Goal: Task Accomplishment & Management: Use online tool/utility

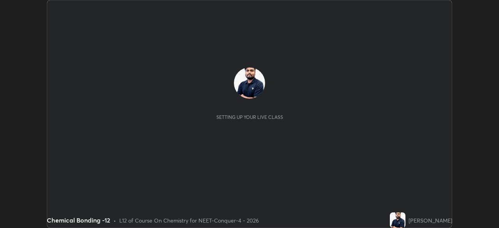
scroll to position [228, 499]
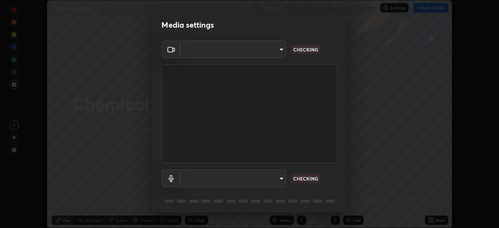
click at [270, 54] on body "Erase all Chemical Bonding -12 Recording WAS SCHEDULED TO START AT 12:15 PM Set…" at bounding box center [249, 114] width 499 height 228
click at [264, 54] on div at bounding box center [249, 114] width 499 height 228
type input "0e50365916b658242f783ed4648cb329f585d10cba28352488c27cd343db3185"
type input "default"
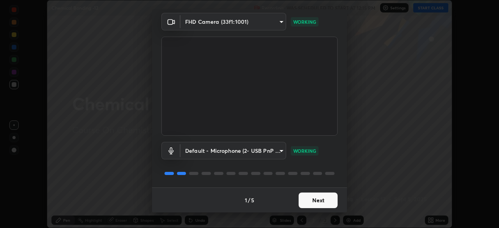
click at [316, 199] on button "Next" at bounding box center [318, 201] width 39 height 16
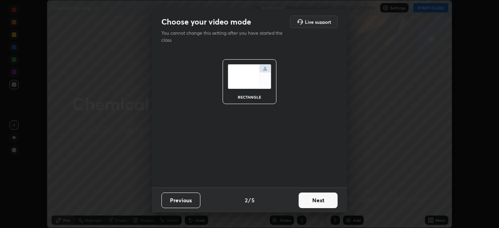
scroll to position [0, 0]
click at [319, 202] on button "Next" at bounding box center [318, 201] width 39 height 16
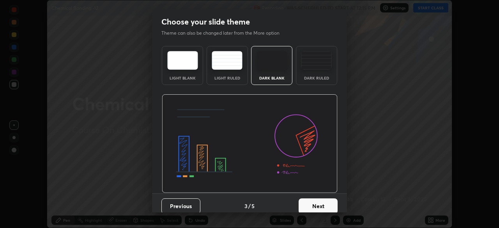
click at [324, 201] on button "Next" at bounding box center [318, 206] width 39 height 16
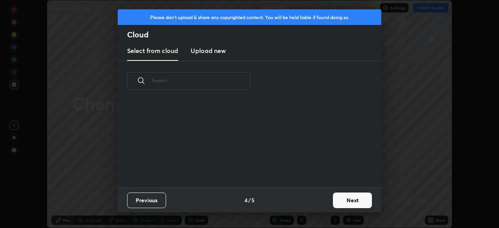
click at [333, 200] on button "Next" at bounding box center [352, 201] width 39 height 16
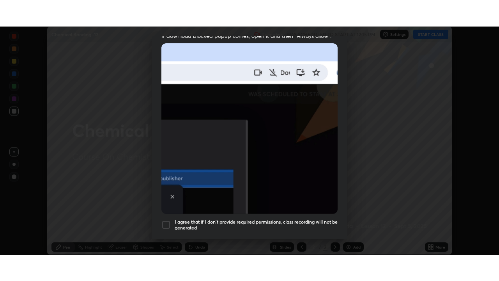
scroll to position [187, 0]
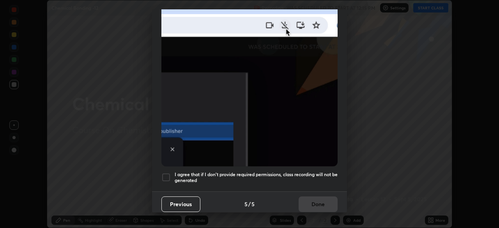
click at [170, 173] on div at bounding box center [165, 177] width 9 height 9
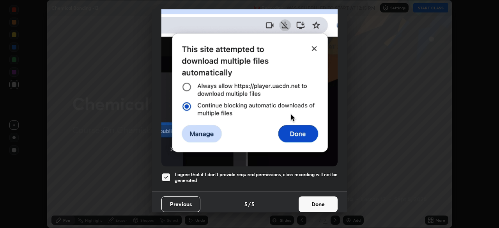
click at [312, 203] on button "Done" at bounding box center [318, 204] width 39 height 16
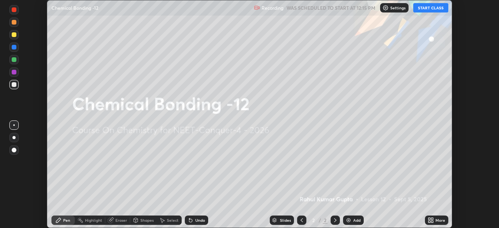
click at [428, 221] on icon at bounding box center [429, 222] width 2 height 2
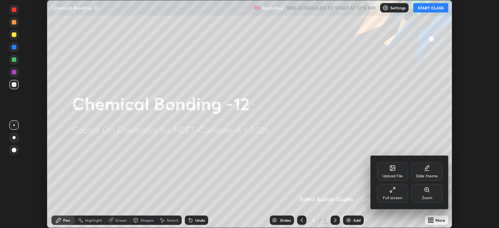
click at [387, 195] on div "Full screen" at bounding box center [392, 193] width 31 height 19
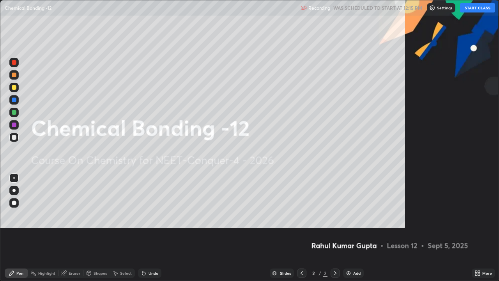
scroll to position [281, 499]
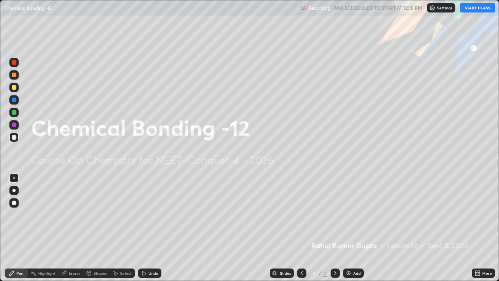
click at [474, 9] on button "START CLASS" at bounding box center [477, 7] width 35 height 9
click at [350, 228] on img at bounding box center [348, 273] width 6 height 6
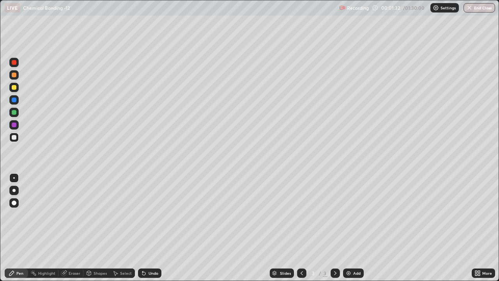
click at [15, 86] on div at bounding box center [14, 87] width 5 height 5
click at [153, 228] on div "Undo" at bounding box center [154, 273] width 10 height 4
click at [14, 190] on div at bounding box center [13, 190] width 3 height 3
click at [97, 228] on div "Shapes" at bounding box center [100, 273] width 13 height 4
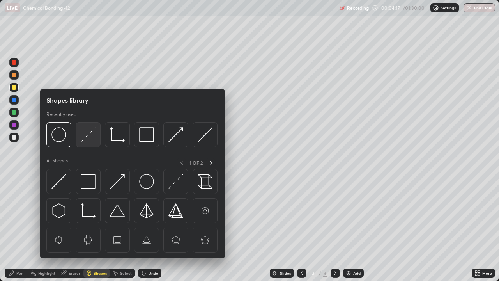
click at [88, 134] on img at bounding box center [88, 134] width 15 height 15
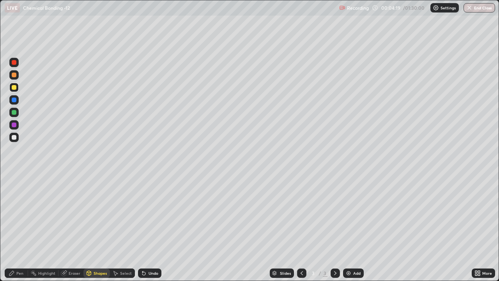
click at [21, 228] on div "Pen" at bounding box center [19, 273] width 7 height 4
click at [13, 138] on div at bounding box center [14, 137] width 5 height 5
click at [101, 228] on div "Shapes" at bounding box center [96, 272] width 27 height 9
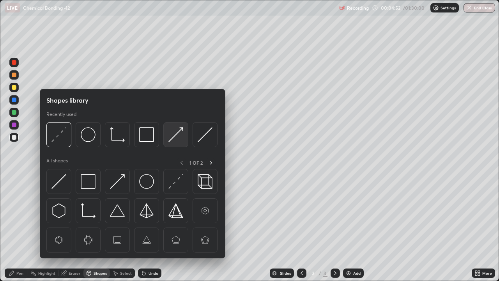
click at [174, 135] on img at bounding box center [175, 134] width 15 height 15
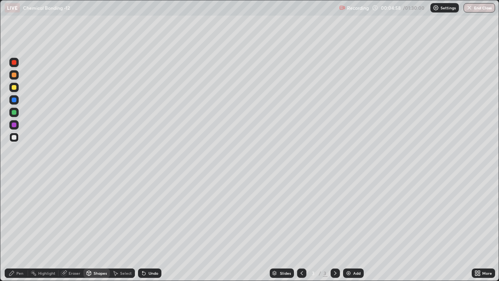
click at [18, 228] on div "Pen" at bounding box center [19, 273] width 7 height 4
click at [15, 114] on div at bounding box center [14, 112] width 5 height 5
click at [14, 138] on div at bounding box center [14, 137] width 5 height 5
click at [97, 228] on div "Shapes" at bounding box center [100, 273] width 13 height 4
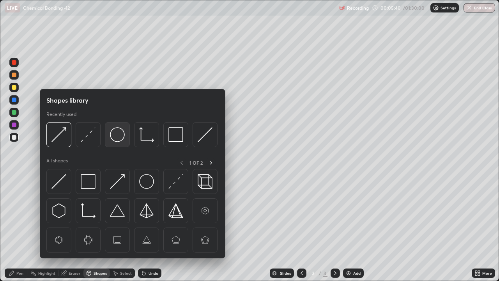
click at [117, 135] on img at bounding box center [117, 134] width 15 height 15
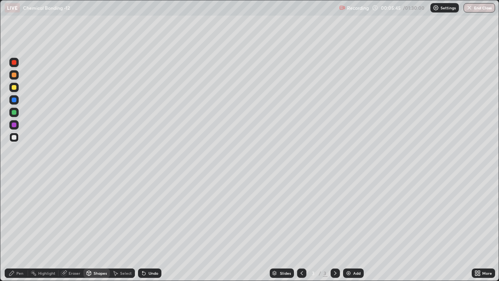
click at [18, 228] on div "Pen" at bounding box center [19, 273] width 7 height 4
click at [99, 228] on div "Shapes" at bounding box center [100, 273] width 13 height 4
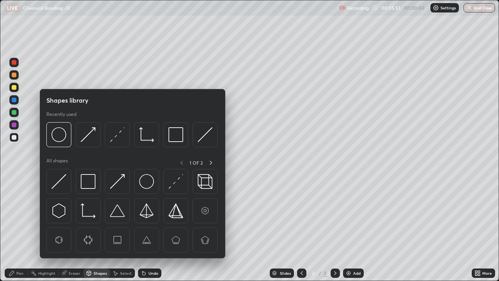
click at [60, 134] on img at bounding box center [58, 134] width 15 height 15
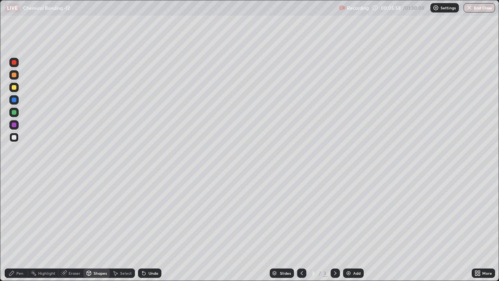
click at [23, 228] on div "Pen" at bounding box center [19, 273] width 7 height 4
click at [15, 114] on div at bounding box center [14, 112] width 5 height 5
click at [99, 228] on div "Shapes" at bounding box center [100, 273] width 13 height 4
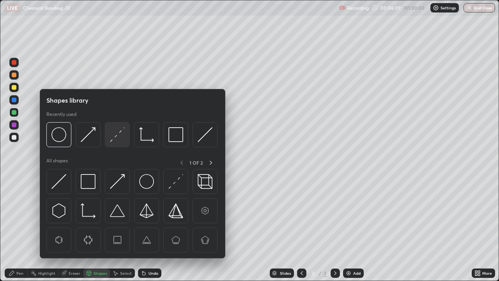
click at [113, 137] on img at bounding box center [117, 134] width 15 height 15
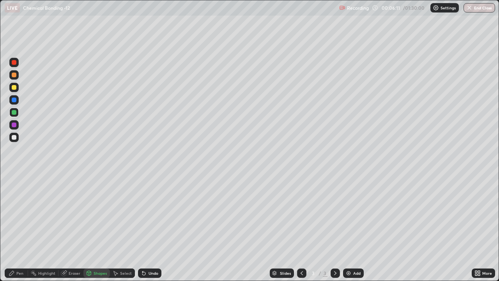
click at [16, 228] on div "Pen" at bounding box center [16, 272] width 23 height 9
click at [14, 125] on div at bounding box center [14, 124] width 5 height 5
click at [98, 228] on div "Shapes" at bounding box center [100, 273] width 13 height 4
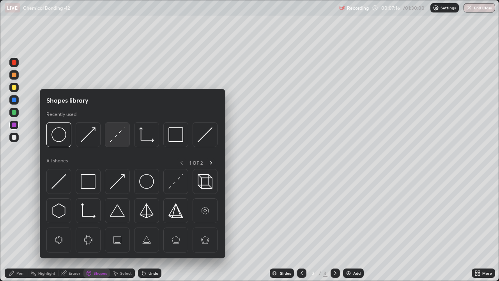
click at [119, 134] on img at bounding box center [117, 134] width 15 height 15
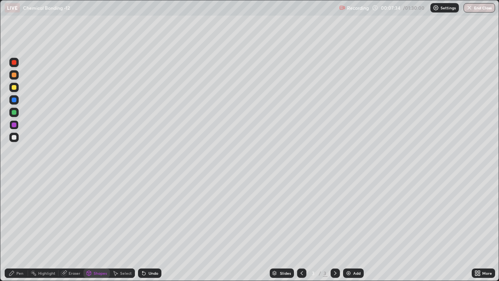
click at [18, 228] on div "Pen" at bounding box center [19, 273] width 7 height 4
click at [14, 142] on div at bounding box center [13, 137] width 9 height 9
click at [350, 228] on img at bounding box center [348, 273] width 6 height 6
click at [15, 77] on div at bounding box center [14, 75] width 5 height 5
click at [14, 139] on div at bounding box center [14, 137] width 5 height 5
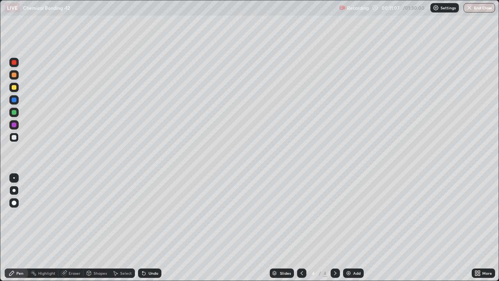
click at [95, 228] on div "Shapes" at bounding box center [100, 273] width 13 height 4
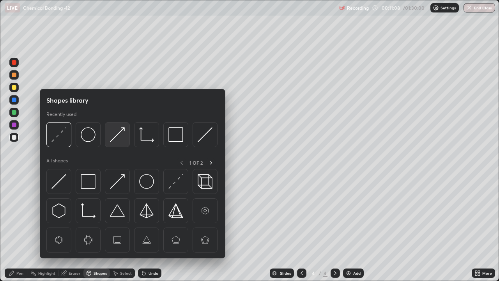
click at [118, 138] on img at bounding box center [117, 134] width 15 height 15
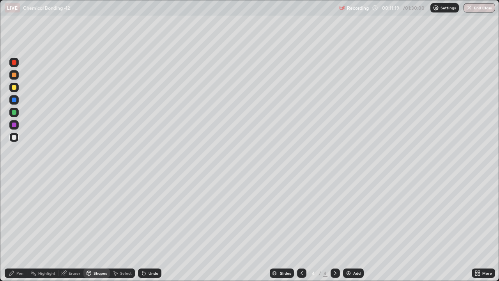
click at [17, 228] on div "Pen" at bounding box center [19, 273] width 7 height 4
click at [14, 112] on div at bounding box center [14, 112] width 5 height 5
click at [15, 138] on div at bounding box center [14, 137] width 5 height 5
click at [73, 228] on div "Eraser" at bounding box center [75, 273] width 12 height 4
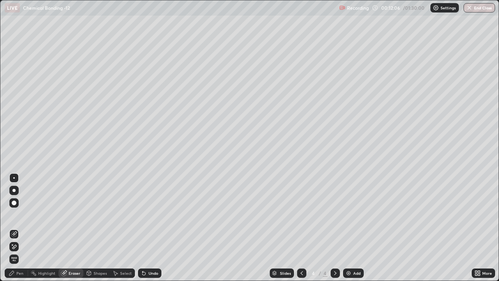
click at [20, 228] on div "Pen" at bounding box center [19, 273] width 7 height 4
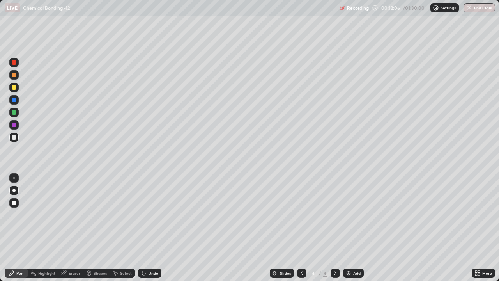
click at [14, 178] on div at bounding box center [14, 178] width 2 height 2
click at [14, 125] on div at bounding box center [14, 124] width 5 height 5
click at [15, 111] on div at bounding box center [14, 112] width 5 height 5
click at [14, 138] on div at bounding box center [14, 137] width 5 height 5
click at [44, 228] on div "Highlight" at bounding box center [46, 273] width 17 height 4
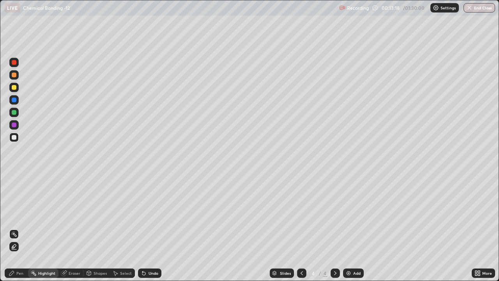
click at [69, 228] on div "Eraser" at bounding box center [75, 273] width 12 height 4
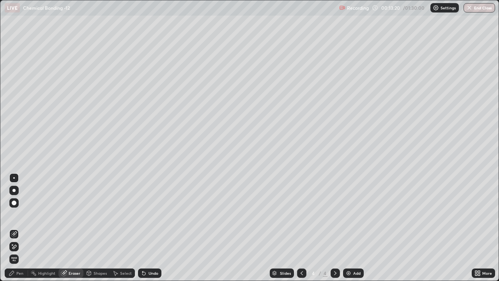
click at [21, 228] on div "Pen" at bounding box center [19, 273] width 7 height 4
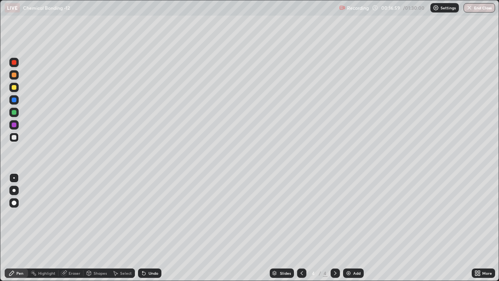
click at [351, 228] on div "Add" at bounding box center [353, 272] width 21 height 9
click at [14, 76] on div at bounding box center [14, 75] width 5 height 5
click at [93, 228] on div "Shapes" at bounding box center [96, 272] width 27 height 9
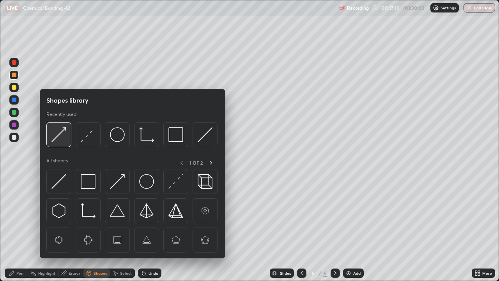
click at [62, 135] on img at bounding box center [58, 134] width 15 height 15
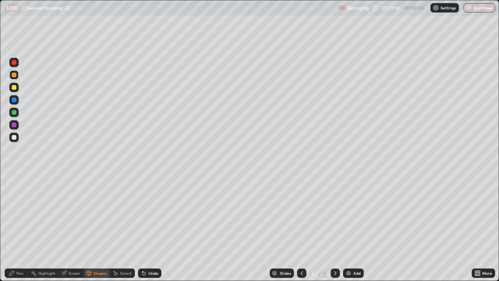
click at [18, 228] on div "Pen" at bounding box center [16, 272] width 23 height 9
click at [14, 138] on div at bounding box center [14, 137] width 5 height 5
click at [74, 228] on div "Eraser" at bounding box center [75, 273] width 12 height 4
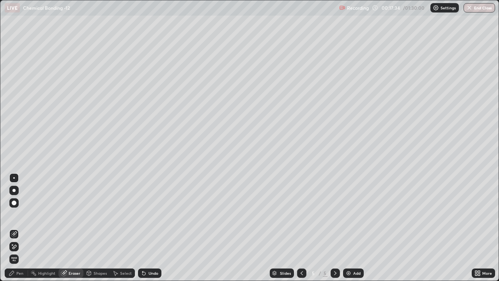
click at [18, 228] on div "Pen" at bounding box center [19, 273] width 7 height 4
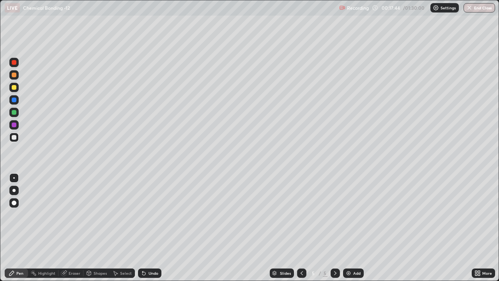
click at [5, 228] on div "Pen" at bounding box center [16, 273] width 23 height 16
click at [94, 228] on div "Shapes" at bounding box center [100, 273] width 13 height 4
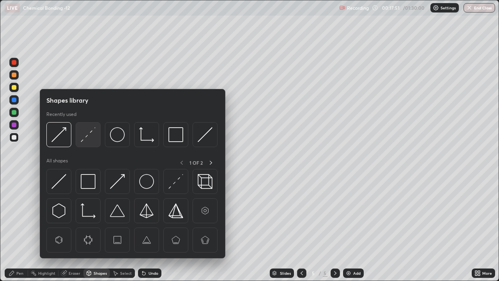
click at [85, 136] on img at bounding box center [88, 134] width 15 height 15
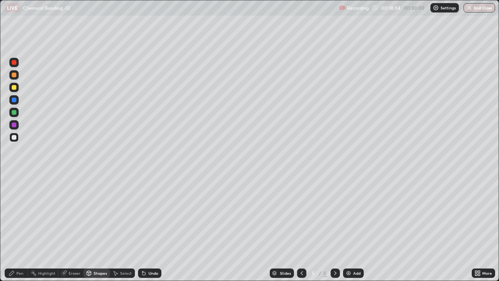
click at [94, 228] on div "Shapes" at bounding box center [100, 273] width 13 height 4
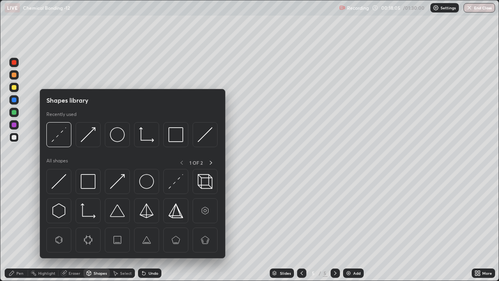
click at [19, 228] on div "Pen" at bounding box center [19, 273] width 7 height 4
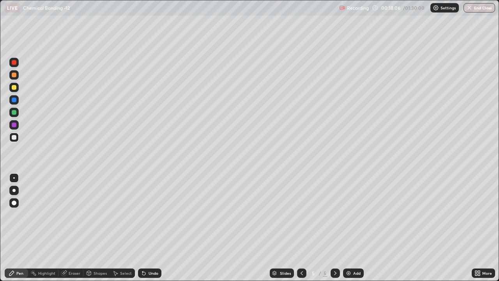
click at [16, 126] on div at bounding box center [14, 124] width 5 height 5
click at [301, 228] on icon at bounding box center [302, 273] width 2 height 4
click at [300, 228] on icon at bounding box center [302, 273] width 6 height 6
click at [335, 228] on icon at bounding box center [335, 273] width 6 height 6
click at [334, 228] on icon at bounding box center [335, 273] width 2 height 4
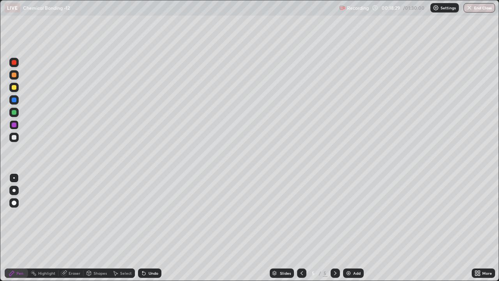
click at [334, 228] on icon at bounding box center [335, 273] width 6 height 6
click at [0, 228] on div "Setting up your live class" at bounding box center [249, 140] width 499 height 281
click at [12, 137] on div at bounding box center [14, 137] width 5 height 5
click at [96, 228] on div "Shapes" at bounding box center [100, 273] width 13 height 4
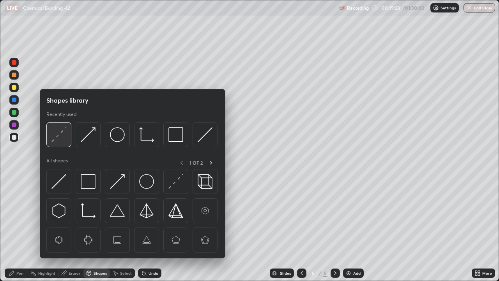
click at [57, 138] on img at bounding box center [58, 134] width 15 height 15
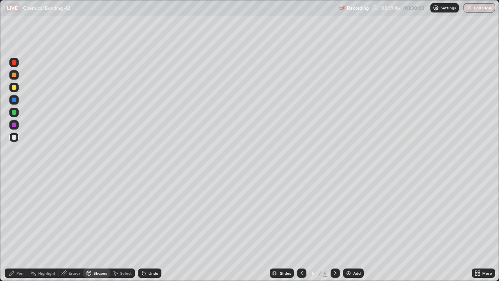
click at [20, 228] on div "Pen" at bounding box center [19, 273] width 7 height 4
click at [15, 112] on div at bounding box center [14, 112] width 5 height 5
click at [354, 228] on div "Add" at bounding box center [356, 273] width 7 height 4
click at [13, 76] on div at bounding box center [14, 75] width 5 height 5
click at [97, 228] on div "Shapes" at bounding box center [100, 273] width 13 height 4
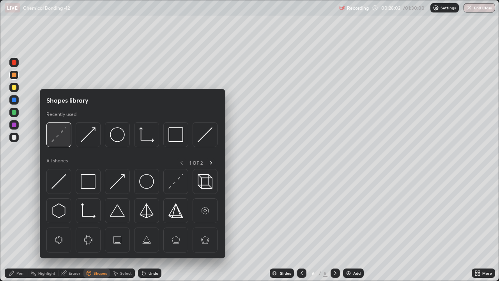
click at [60, 138] on img at bounding box center [58, 134] width 15 height 15
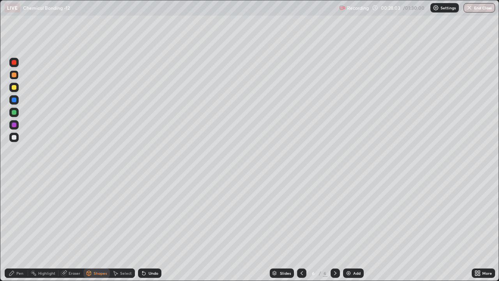
click at [15, 228] on div "Pen" at bounding box center [16, 272] width 23 height 9
click at [15, 140] on div at bounding box center [13, 137] width 9 height 9
click at [18, 113] on div at bounding box center [13, 112] width 9 height 9
click at [14, 101] on div at bounding box center [14, 99] width 5 height 5
click at [15, 138] on div at bounding box center [14, 137] width 5 height 5
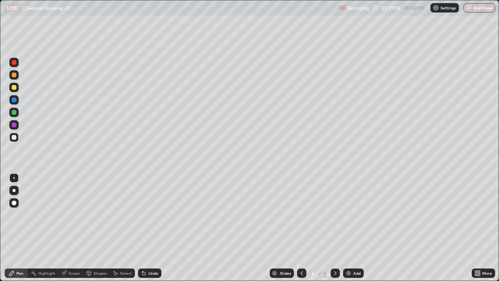
click at [18, 113] on div at bounding box center [13, 112] width 9 height 9
click at [16, 139] on div at bounding box center [13, 137] width 9 height 9
click at [12, 125] on div at bounding box center [14, 124] width 5 height 5
click at [15, 113] on div at bounding box center [14, 112] width 5 height 5
click at [355, 228] on div "Add" at bounding box center [356, 273] width 7 height 4
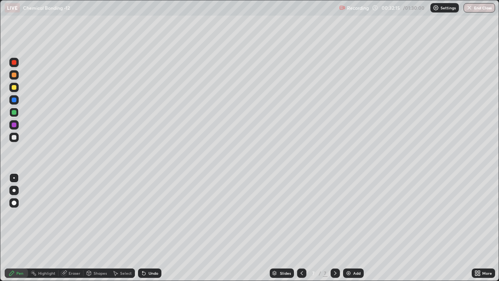
click at [14, 137] on div at bounding box center [14, 137] width 5 height 5
click at [301, 228] on icon at bounding box center [302, 273] width 6 height 6
click at [13, 111] on div at bounding box center [14, 112] width 5 height 5
click at [334, 228] on icon at bounding box center [335, 273] width 6 height 6
click at [17, 139] on div at bounding box center [13, 137] width 9 height 9
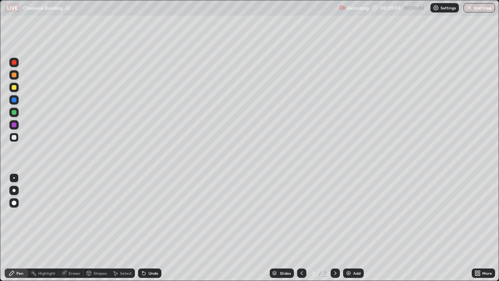
click at [353, 228] on div "Add" at bounding box center [356, 273] width 7 height 4
click at [16, 88] on div at bounding box center [14, 87] width 5 height 5
click at [14, 138] on div at bounding box center [14, 137] width 5 height 5
click at [99, 228] on div "Shapes" at bounding box center [100, 273] width 13 height 4
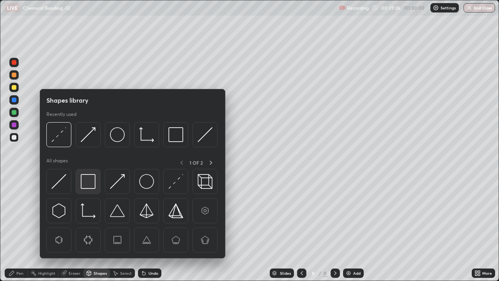
click at [89, 181] on img at bounding box center [88, 181] width 15 height 15
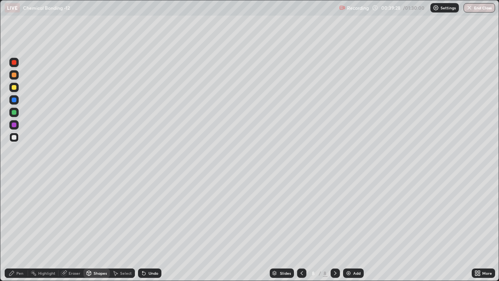
click at [19, 228] on div "Pen" at bounding box center [19, 273] width 7 height 4
click at [12, 136] on div at bounding box center [14, 137] width 5 height 5
click at [14, 126] on div at bounding box center [14, 124] width 5 height 5
click at [16, 136] on div at bounding box center [14, 137] width 5 height 5
click at [16, 79] on div at bounding box center [13, 74] width 9 height 9
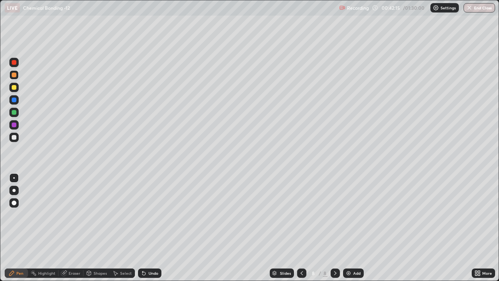
click at [355, 228] on div "Add" at bounding box center [356, 273] width 7 height 4
click at [15, 136] on div at bounding box center [14, 137] width 5 height 5
click at [301, 228] on icon at bounding box center [302, 273] width 6 height 6
click at [302, 228] on icon at bounding box center [302, 273] width 6 height 6
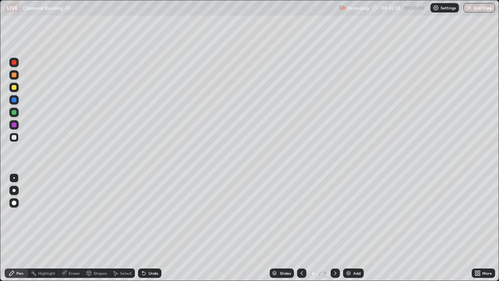
click at [334, 228] on icon at bounding box center [335, 273] width 6 height 6
click at [150, 228] on div "Undo" at bounding box center [154, 273] width 10 height 4
click at [149, 228] on div "Undo" at bounding box center [154, 273] width 10 height 4
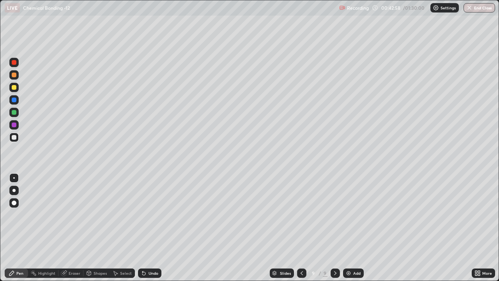
click at [150, 228] on div "Undo" at bounding box center [154, 273] width 10 height 4
click at [17, 126] on div at bounding box center [13, 124] width 9 height 9
click at [15, 138] on div at bounding box center [14, 137] width 5 height 5
click at [13, 89] on div at bounding box center [14, 87] width 5 height 5
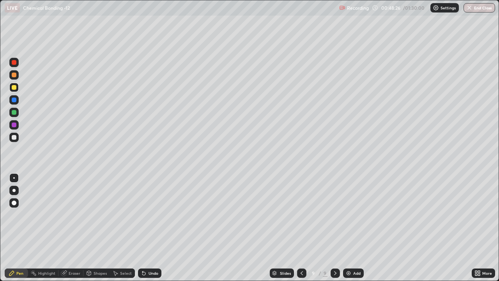
click at [349, 228] on img at bounding box center [348, 273] width 6 height 6
click at [15, 74] on div at bounding box center [14, 75] width 5 height 5
click at [15, 138] on div at bounding box center [14, 137] width 5 height 5
click at [17, 114] on div at bounding box center [13, 112] width 9 height 9
click at [18, 90] on div at bounding box center [13, 87] width 9 height 9
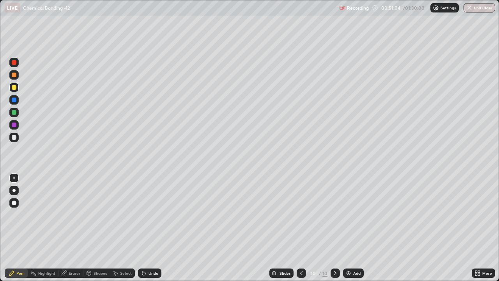
click at [353, 228] on div "Add" at bounding box center [353, 272] width 21 height 9
click at [17, 135] on div at bounding box center [13, 137] width 9 height 9
click at [13, 114] on div at bounding box center [14, 112] width 5 height 5
click at [14, 137] on div at bounding box center [14, 137] width 5 height 5
click at [13, 125] on div at bounding box center [14, 124] width 5 height 5
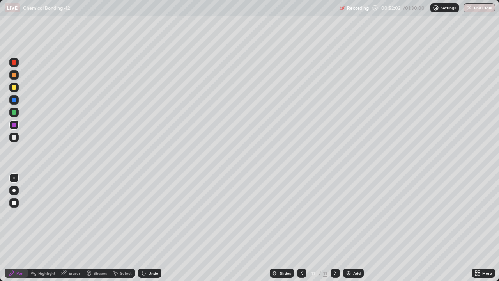
click at [152, 228] on div "Undo" at bounding box center [154, 273] width 10 height 4
click at [15, 139] on div at bounding box center [14, 137] width 5 height 5
click at [14, 112] on div at bounding box center [14, 112] width 5 height 5
click at [97, 228] on div "Shapes" at bounding box center [100, 273] width 13 height 4
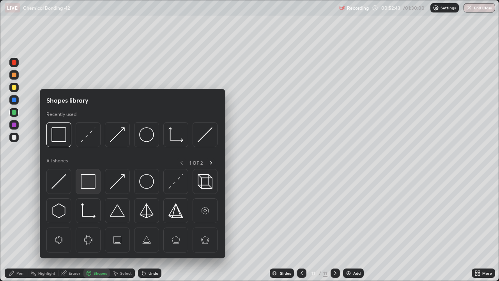
click at [87, 182] on img at bounding box center [88, 181] width 15 height 15
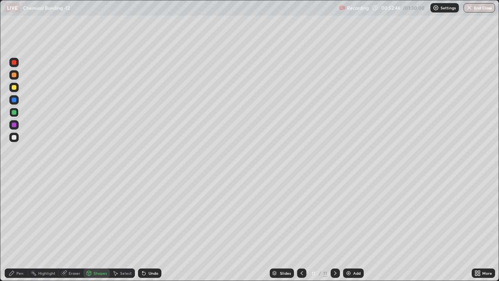
click at [19, 228] on div "Pen" at bounding box center [19, 273] width 7 height 4
click at [301, 228] on icon at bounding box center [302, 273] width 6 height 6
click at [15, 141] on div at bounding box center [13, 137] width 9 height 9
click at [334, 228] on icon at bounding box center [335, 273] width 6 height 6
click at [353, 228] on div "Add" at bounding box center [356, 273] width 7 height 4
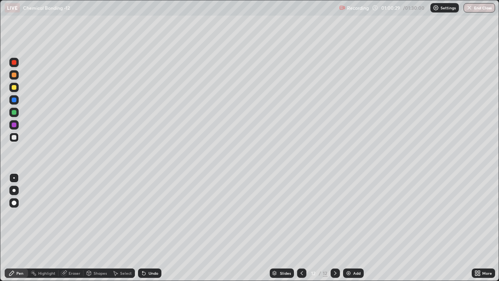
click at [485, 9] on button "End Class" at bounding box center [479, 7] width 32 height 9
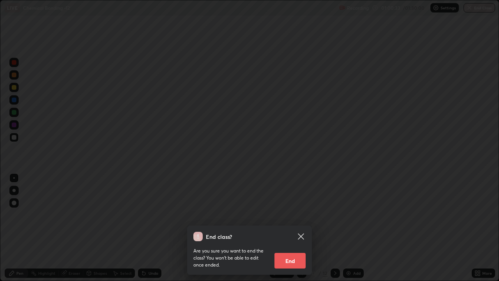
click at [295, 228] on button "End" at bounding box center [289, 261] width 31 height 16
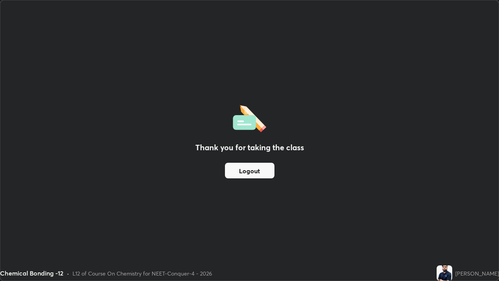
click at [262, 170] on button "Logout" at bounding box center [250, 171] width 50 height 16
